Goal: Obtain resource: Download file/media

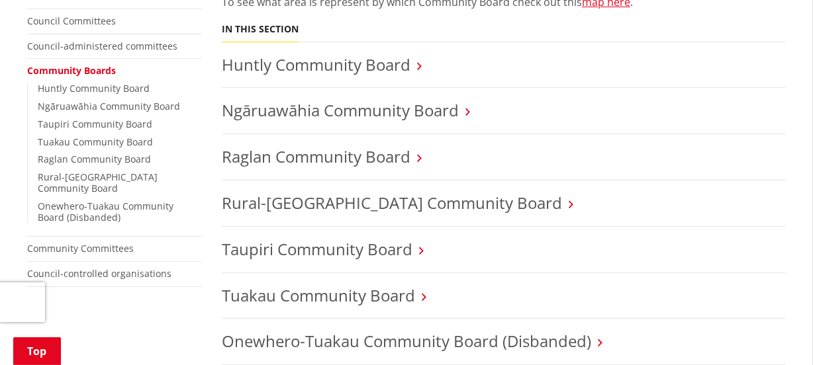
scroll to position [361, 0]
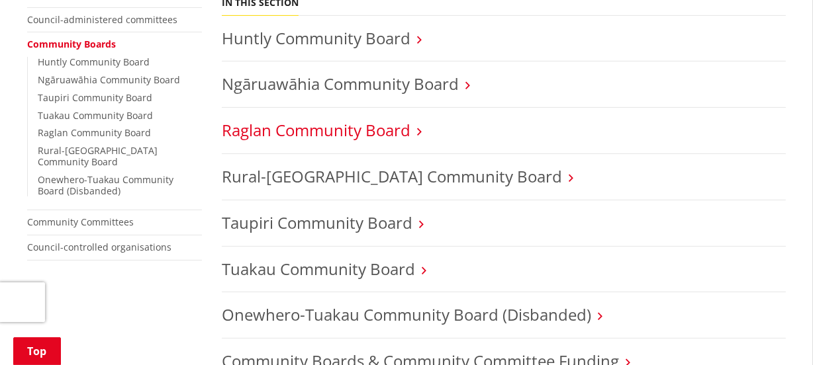
click at [350, 130] on link "Raglan Community Board" at bounding box center [316, 130] width 189 height 22
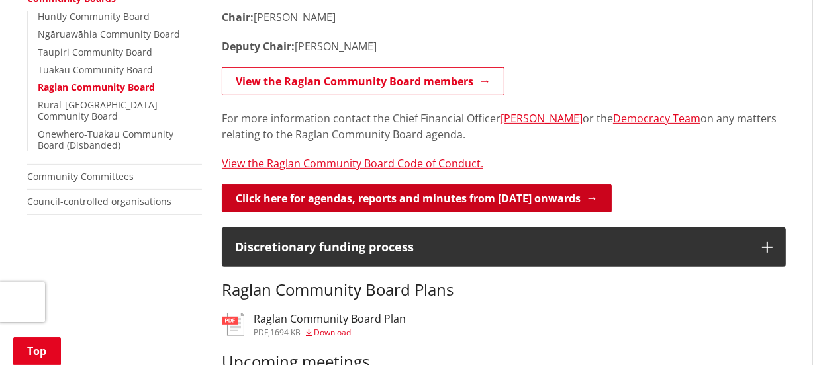
scroll to position [481, 0]
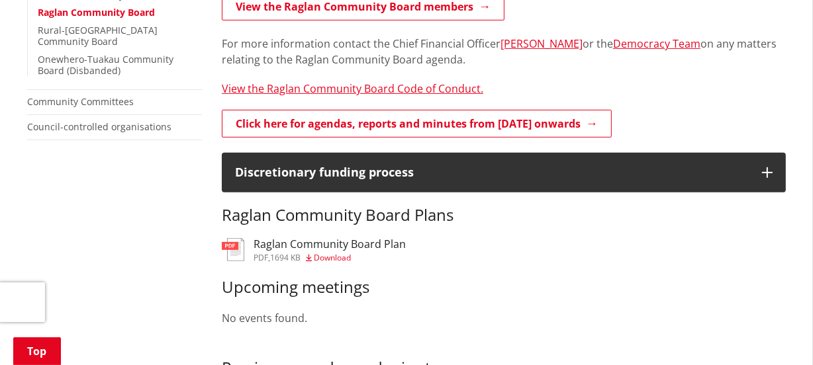
click at [336, 259] on span "Download" at bounding box center [332, 257] width 37 height 11
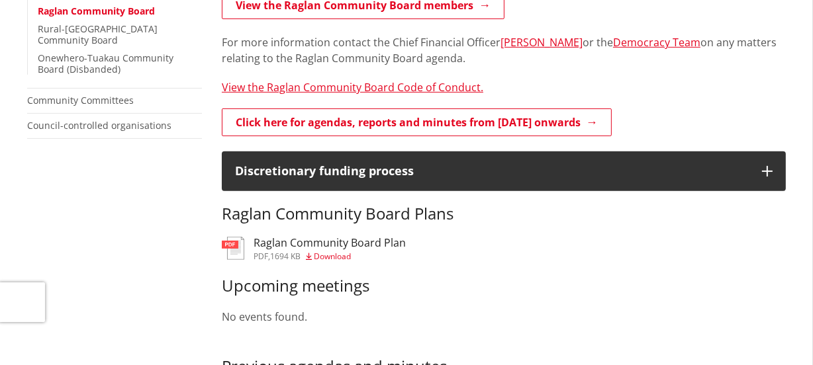
scroll to position [482, 0]
